Goal: Check status: Check status

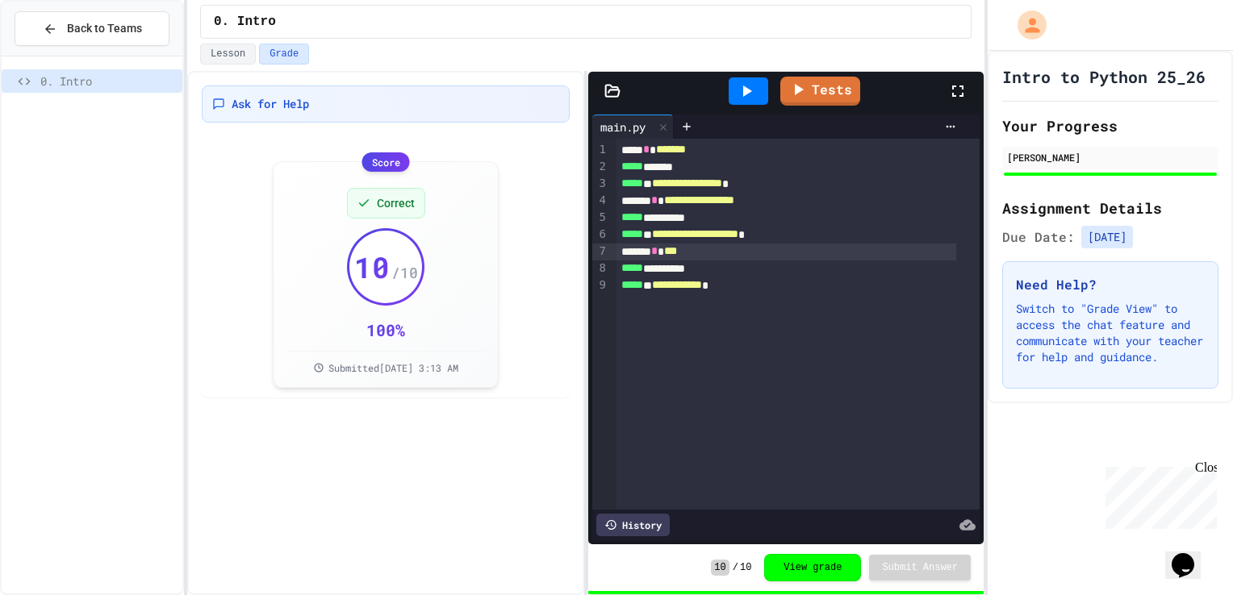
click at [677, 250] on span "***" at bounding box center [670, 250] width 13 height 11
click at [829, 65] on div "Lesson Grade" at bounding box center [585, 57] width 797 height 27
click at [829, 78] on link "Tests" at bounding box center [820, 89] width 80 height 31
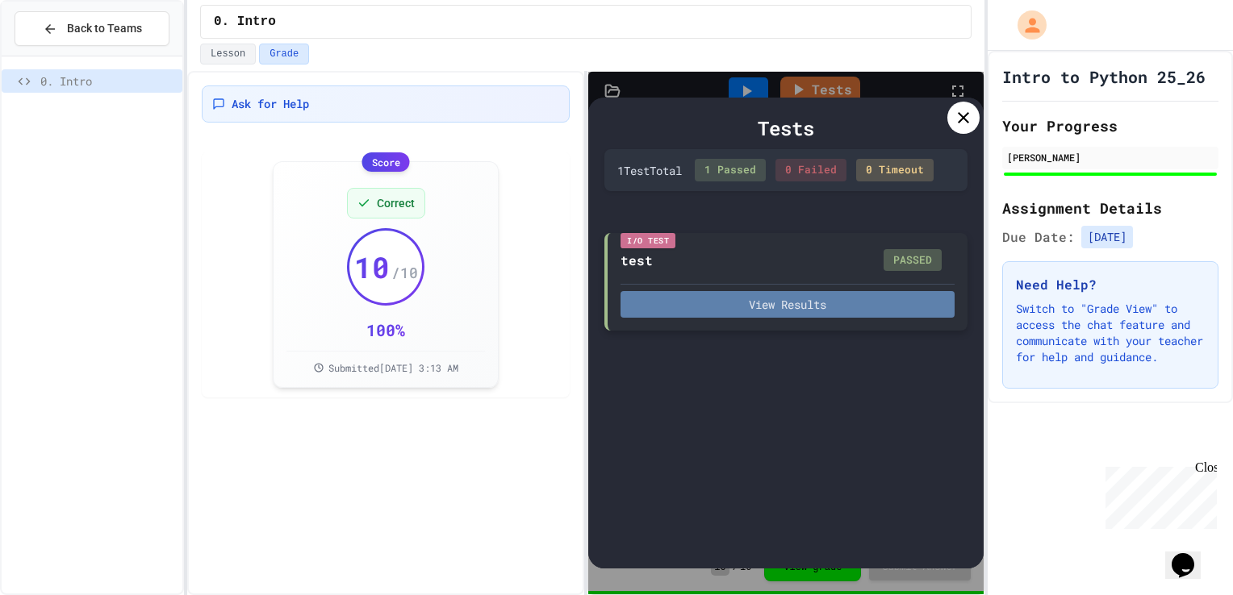
click at [844, 312] on button "View Results" at bounding box center [787, 304] width 334 height 27
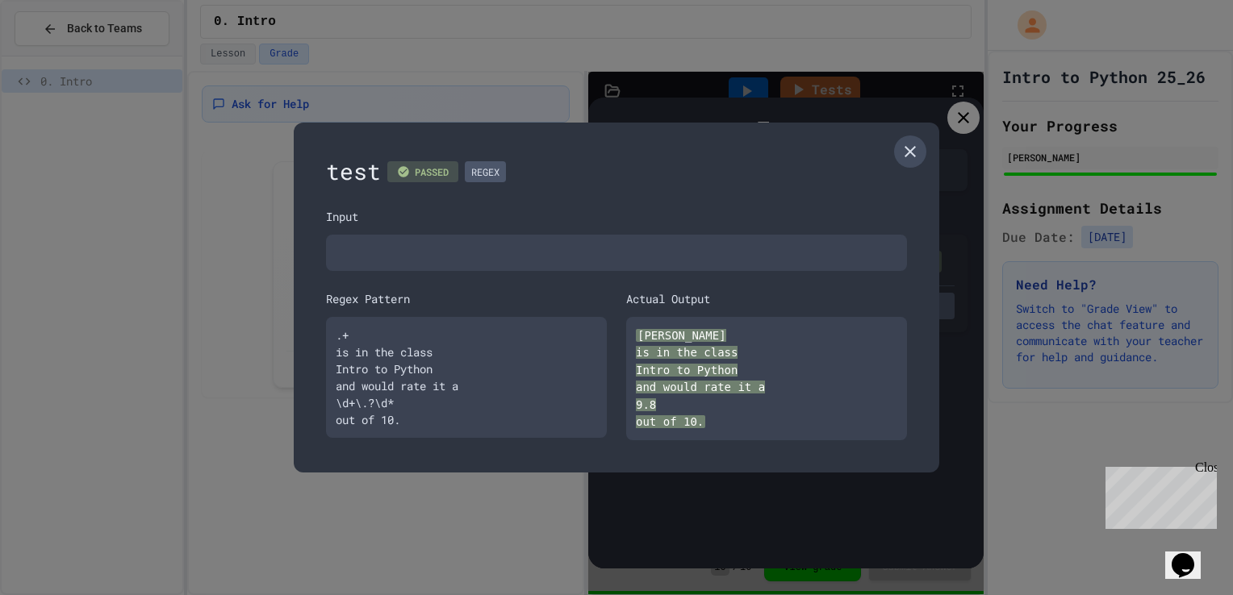
click at [904, 153] on icon at bounding box center [909, 151] width 19 height 19
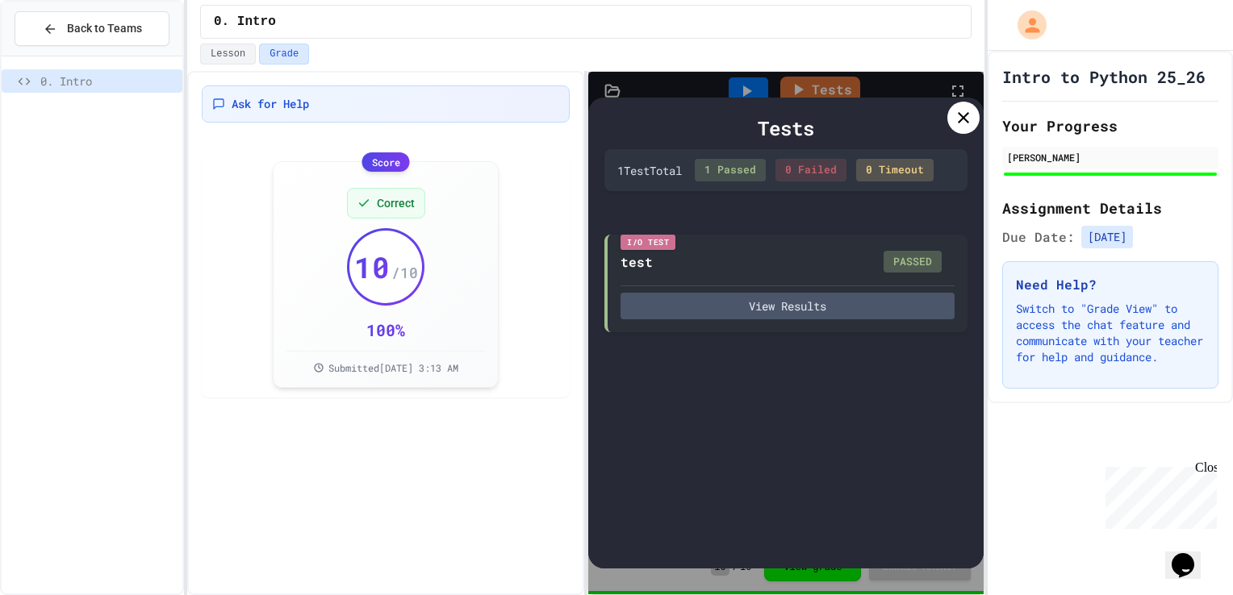
click at [964, 127] on icon at bounding box center [963, 117] width 19 height 19
